Goal: Information Seeking & Learning: Learn about a topic

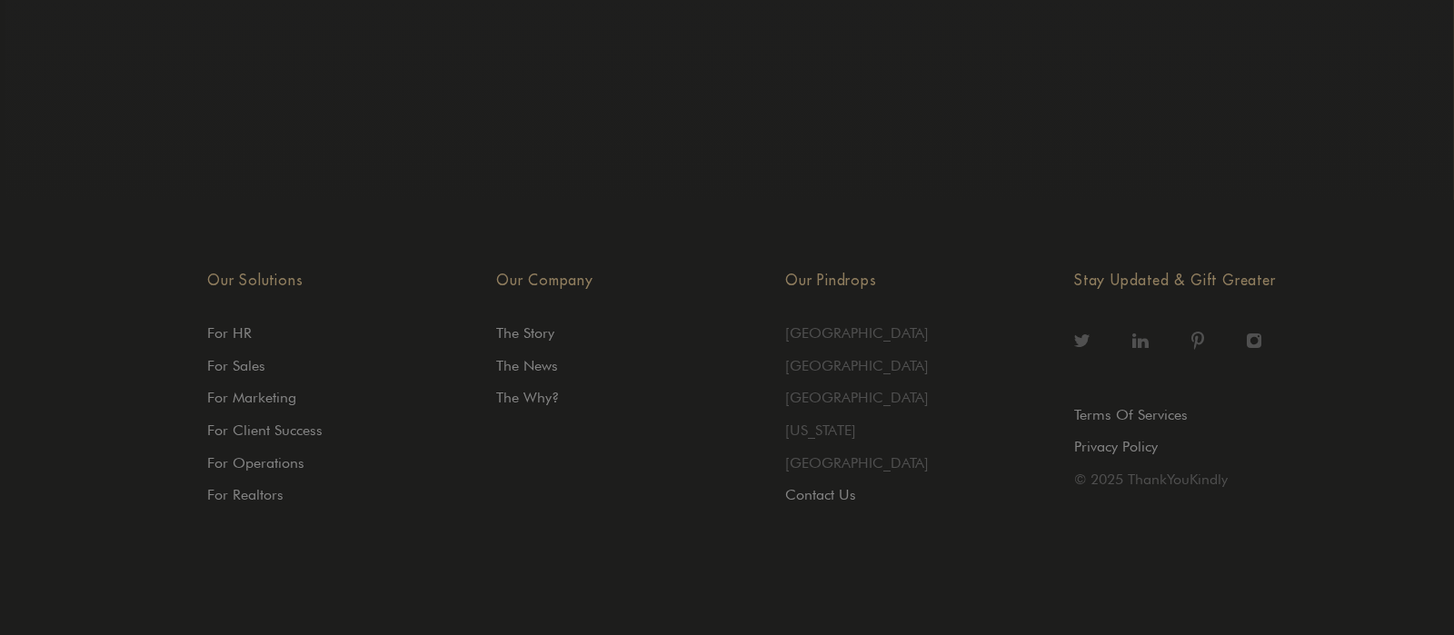
scroll to position [6174, 0]
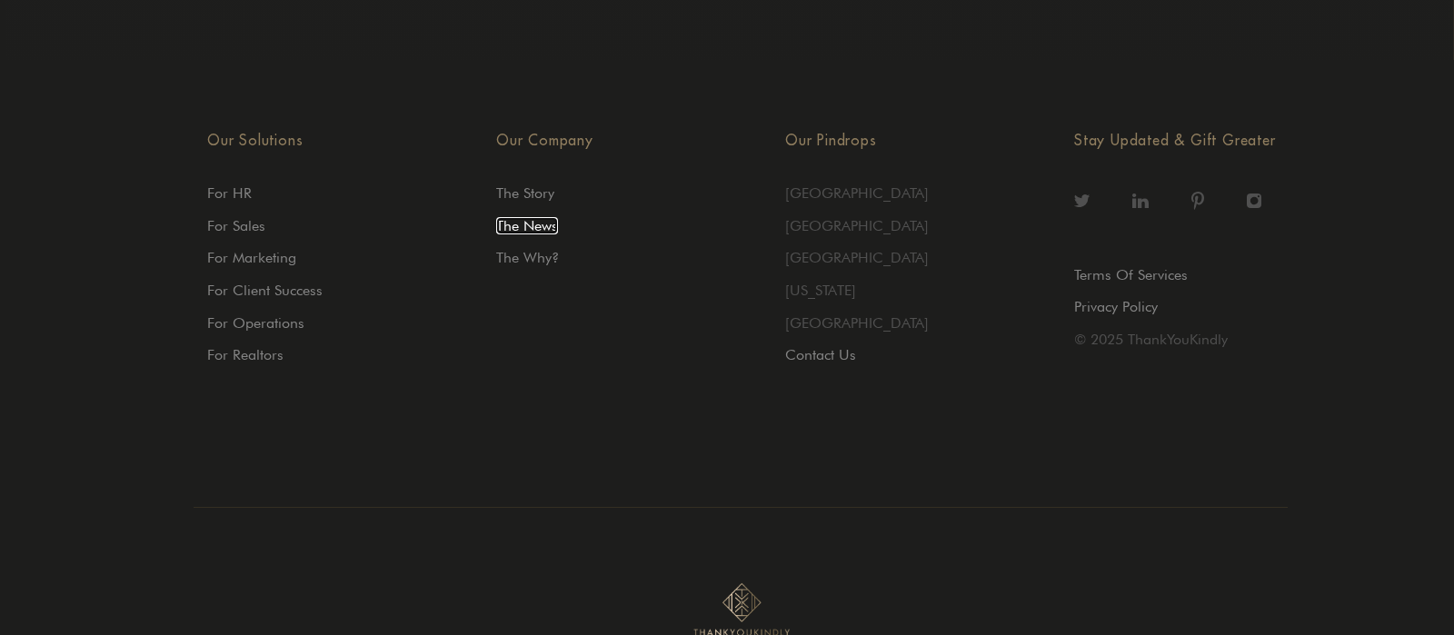
click at [550, 218] on link "The News" at bounding box center [527, 225] width 62 height 17
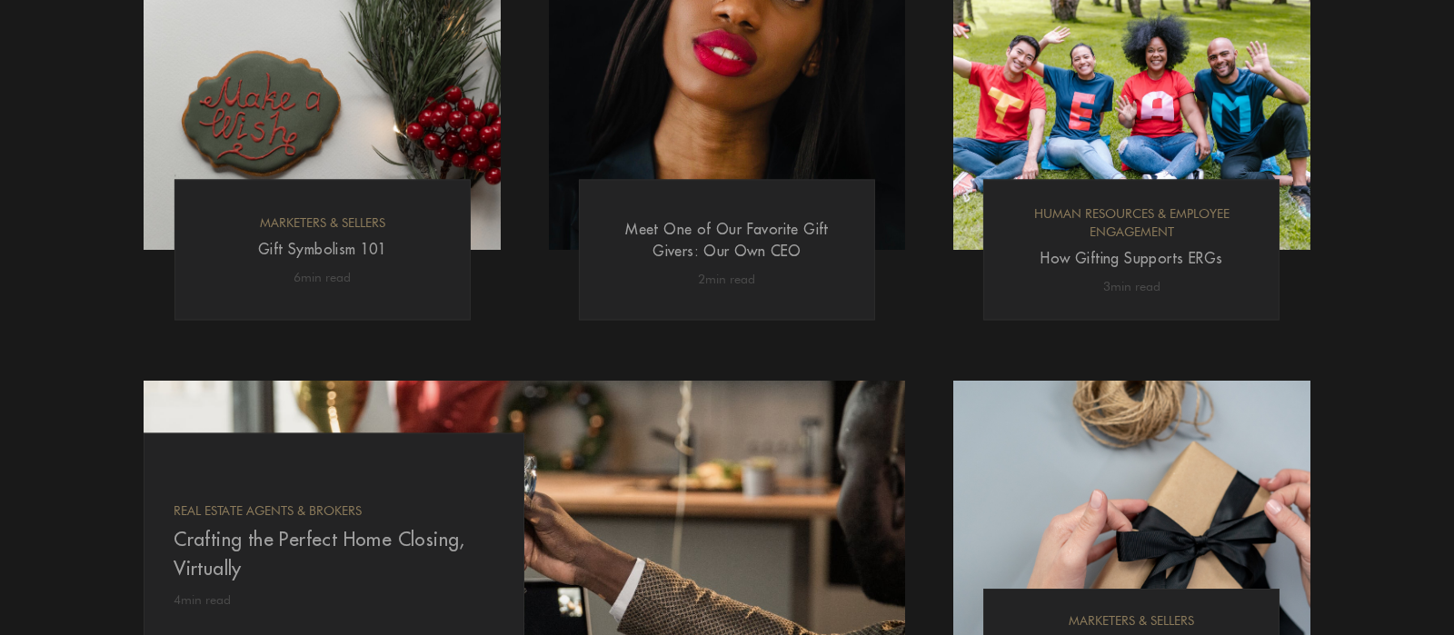
scroll to position [1203, 0]
click at [1067, 262] on link "How Gifting Supports ERGs" at bounding box center [1131, 256] width 182 height 18
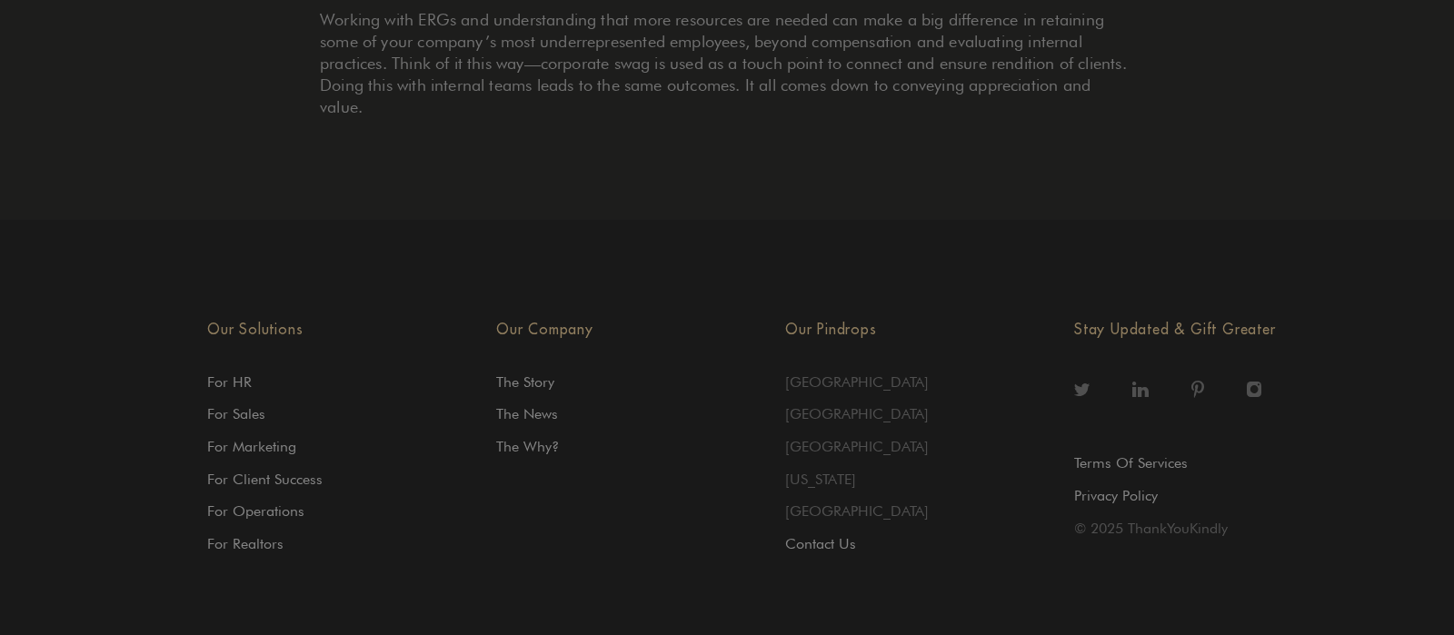
scroll to position [1625, 0]
click at [537, 402] on link "The News" at bounding box center [527, 405] width 62 height 17
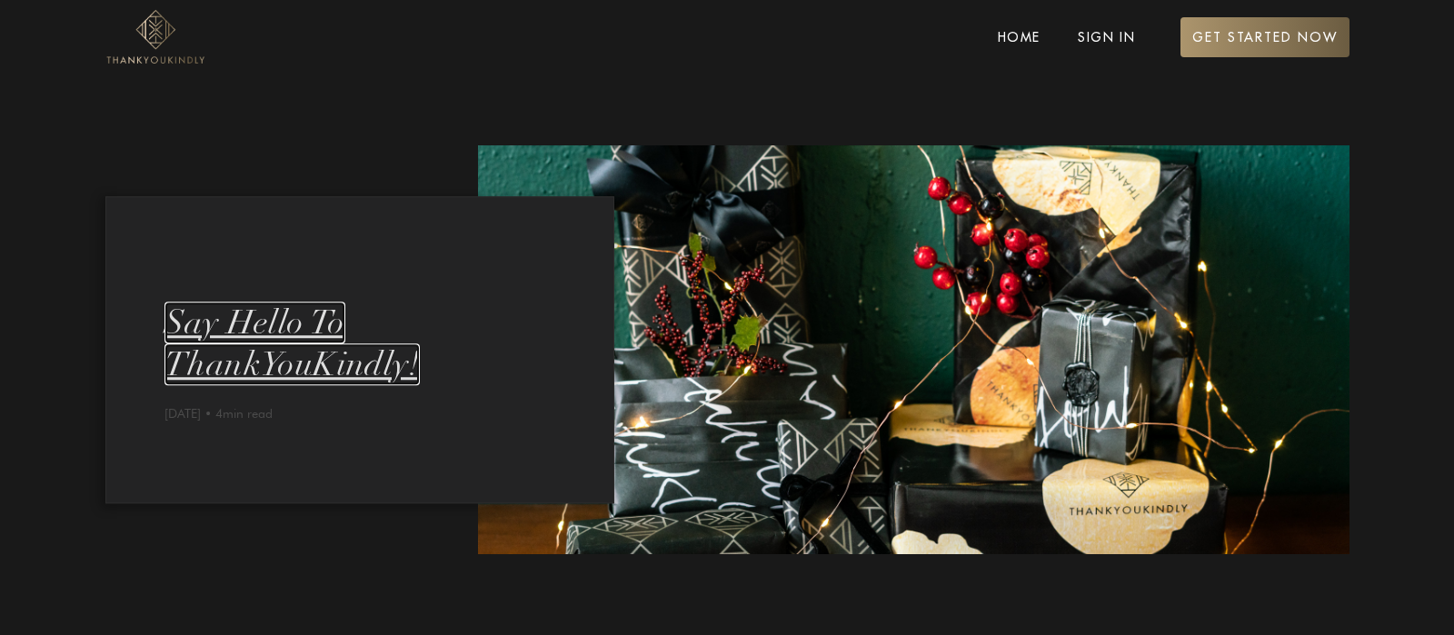
click at [383, 371] on link "Say Hello To ThankYouKindly!" at bounding box center [291, 344] width 255 height 84
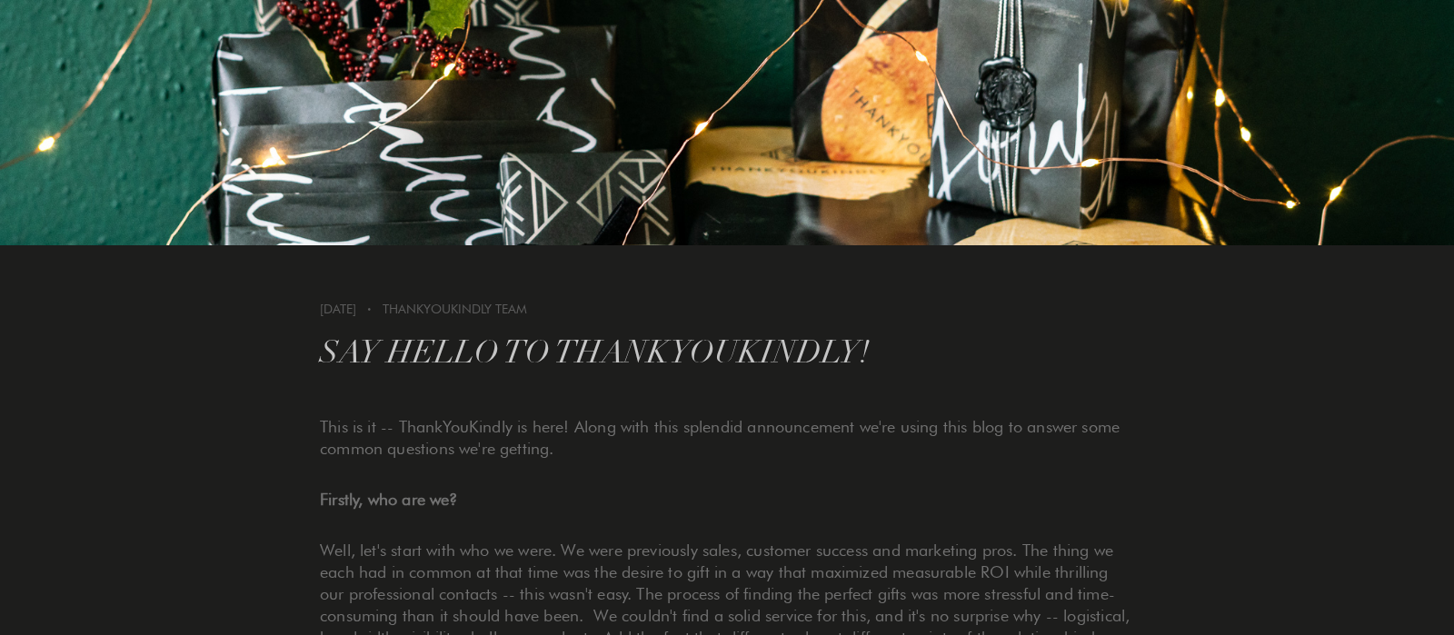
scroll to position [301, 0]
